Goal: Task Accomplishment & Management: Manage account settings

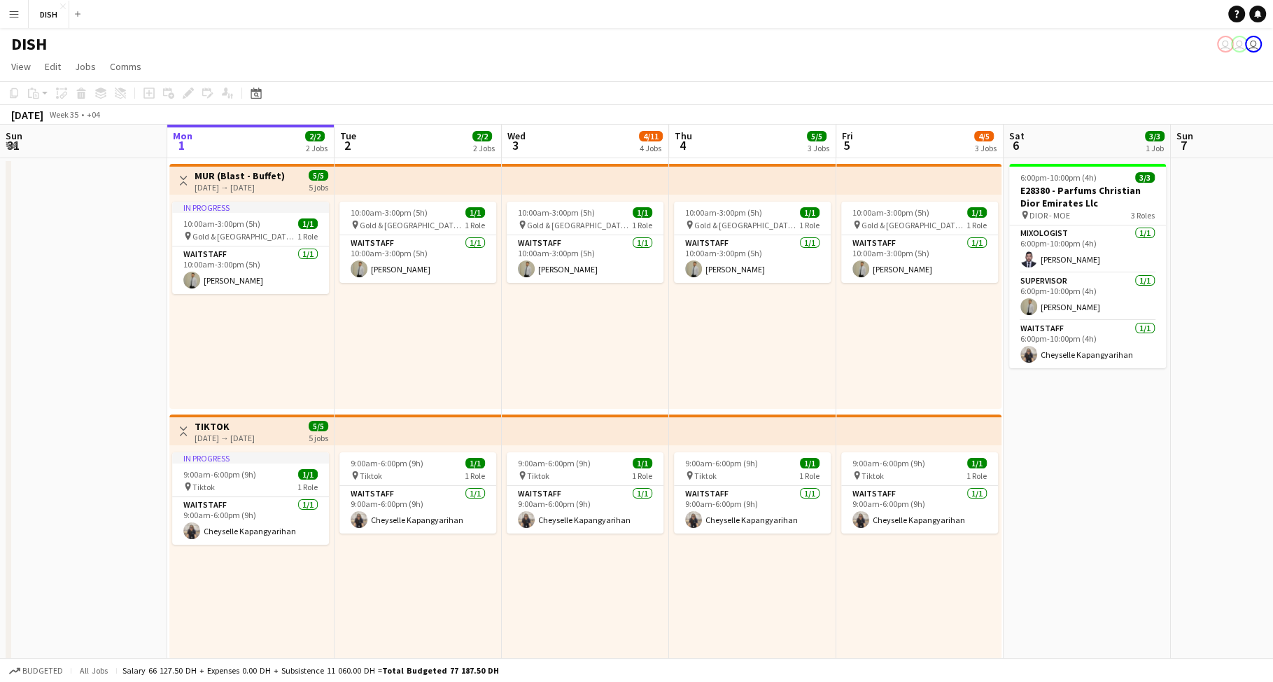
click at [8, 14] on app-icon "Menu" at bounding box center [13, 13] width 11 height 11
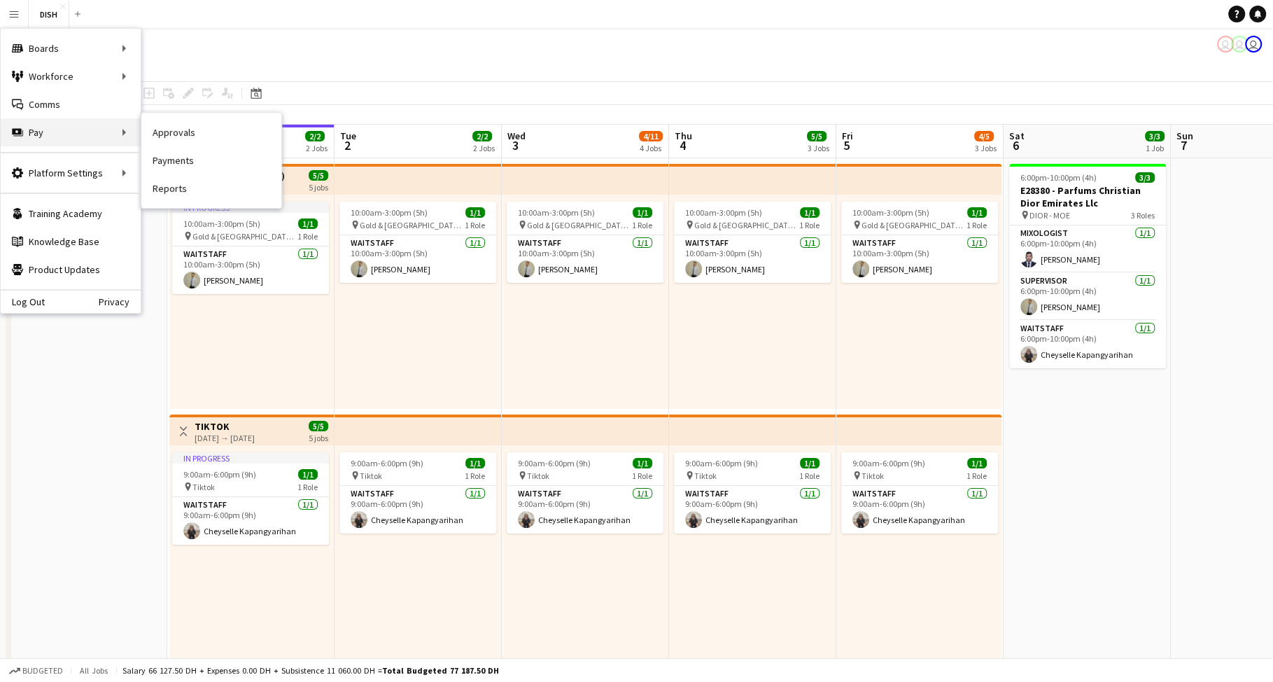
click at [86, 132] on div "Pay Pay" at bounding box center [71, 132] width 140 height 28
click at [181, 164] on link "Payments" at bounding box center [211, 160] width 140 height 28
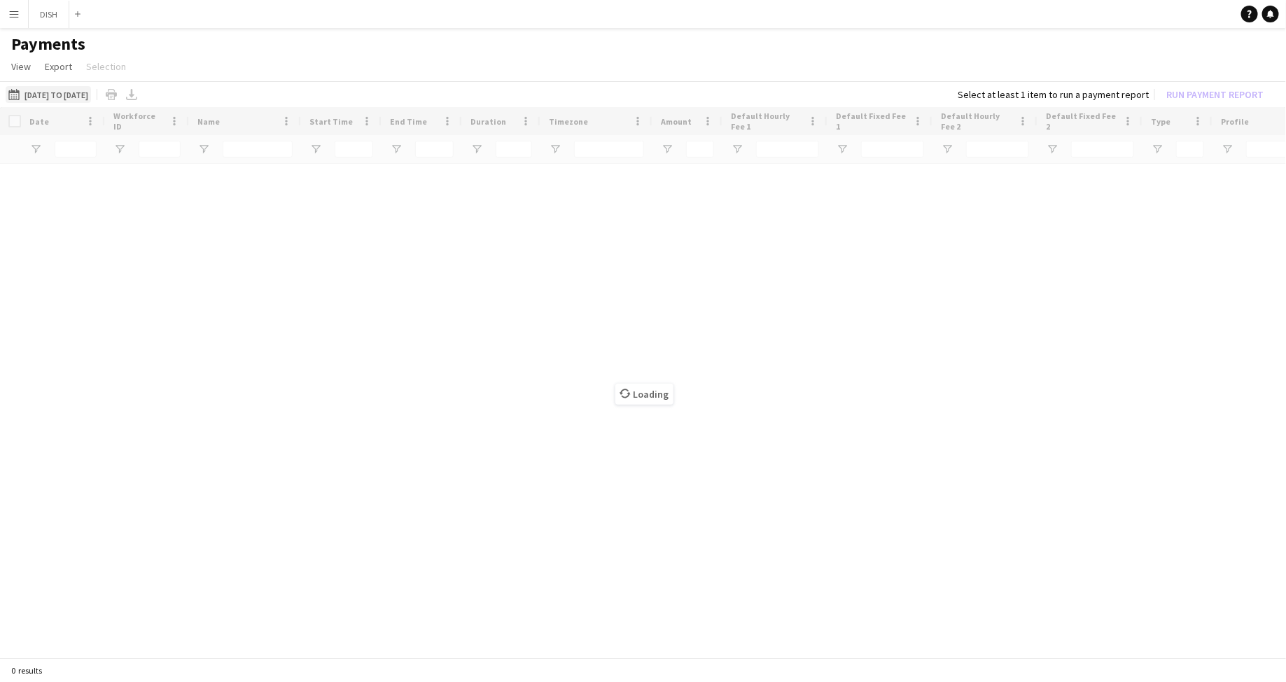
type input "***"
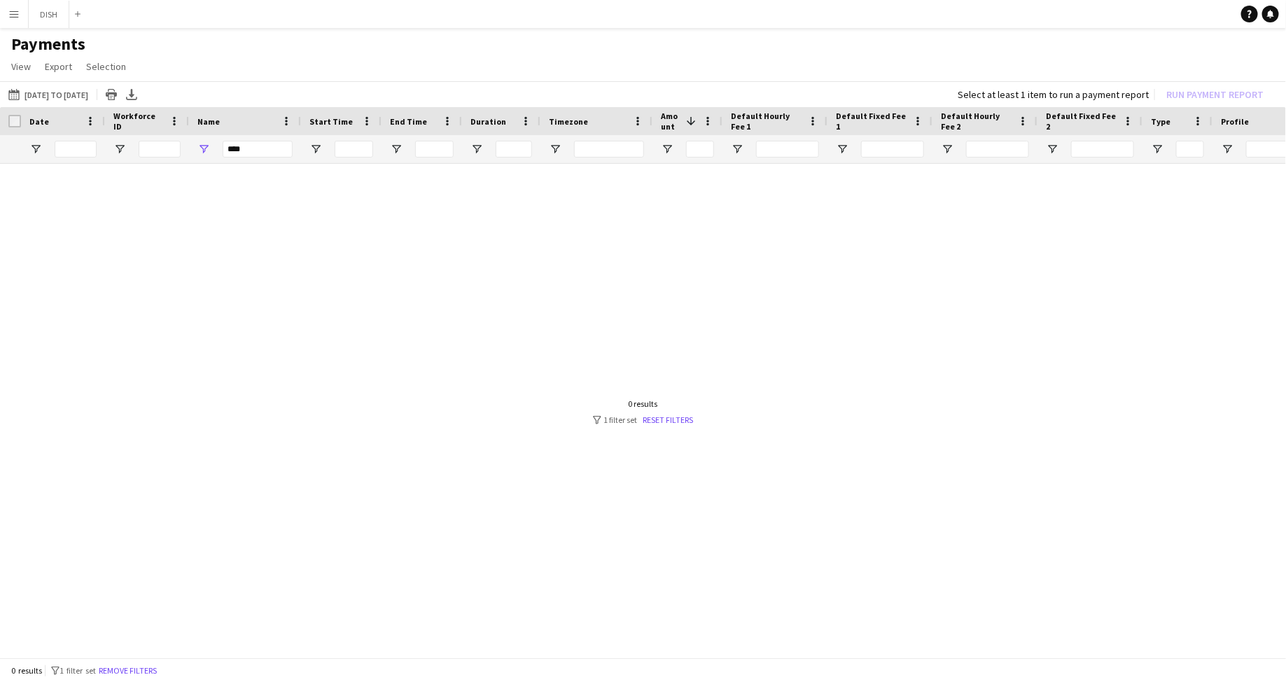
click at [10, 17] on app-icon "Menu" at bounding box center [13, 13] width 11 height 11
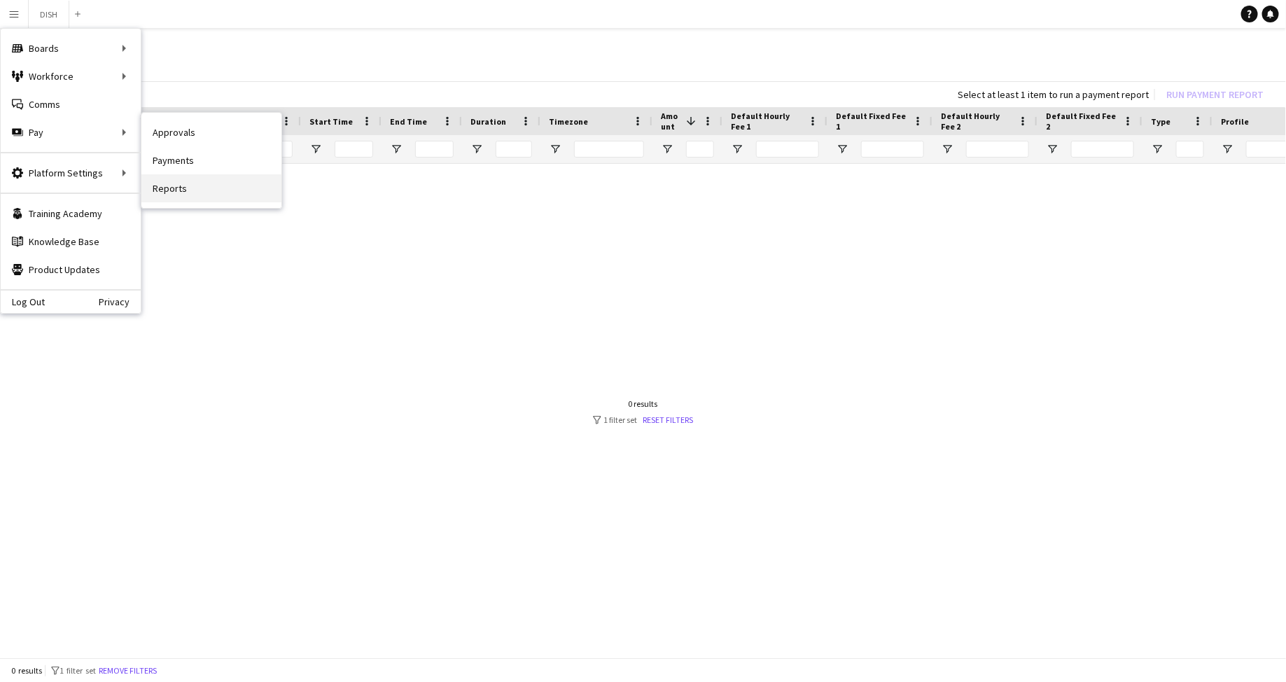
click at [181, 184] on link "Reports" at bounding box center [211, 188] width 140 height 28
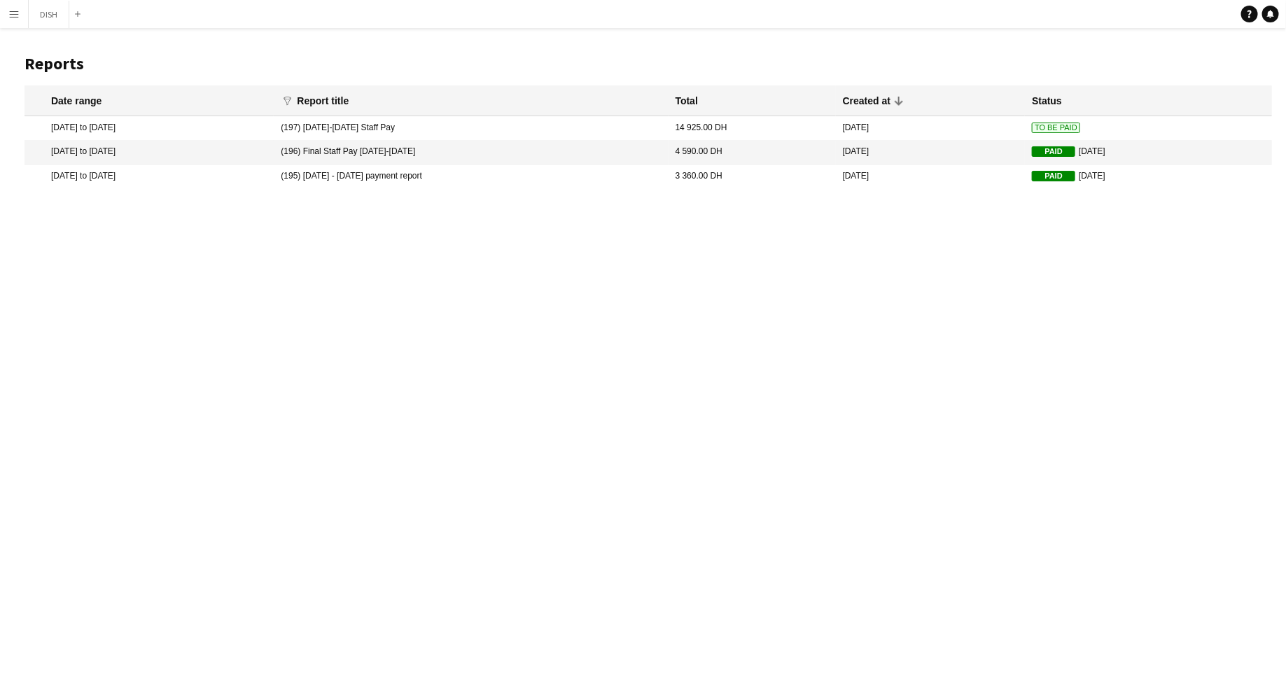
click at [565, 134] on mat-cell "(197) [DATE]-[DATE] Staff Pay" at bounding box center [471, 128] width 394 height 24
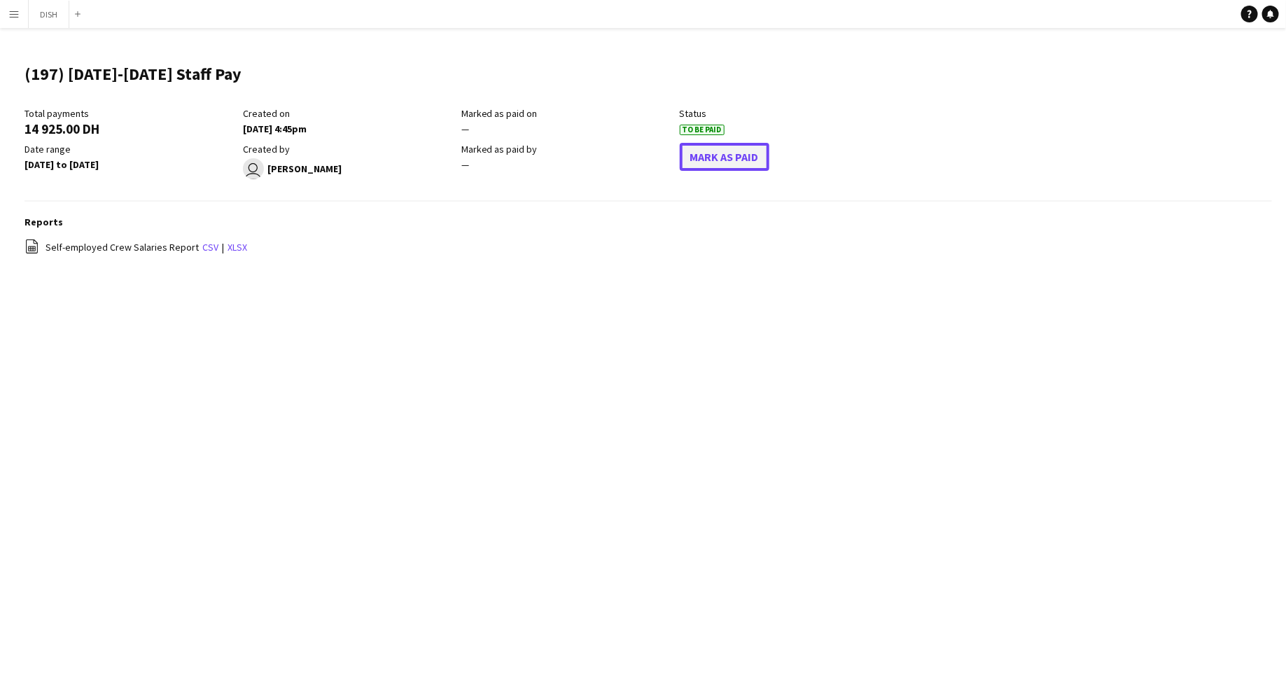
click at [726, 153] on button "Mark As Paid" at bounding box center [725, 157] width 90 height 28
click at [39, 21] on button "DISH Close" at bounding box center [49, 14] width 41 height 27
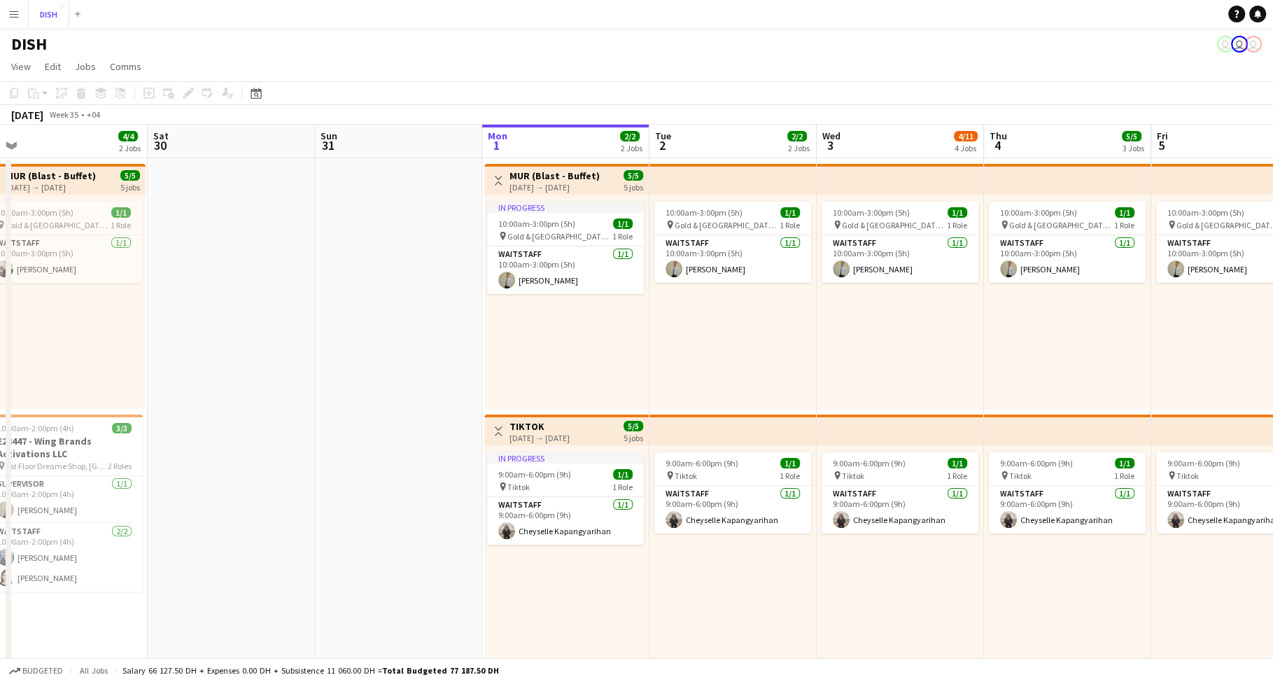
scroll to position [0, 350]
